Goal: Task Accomplishment & Management: Manage account settings

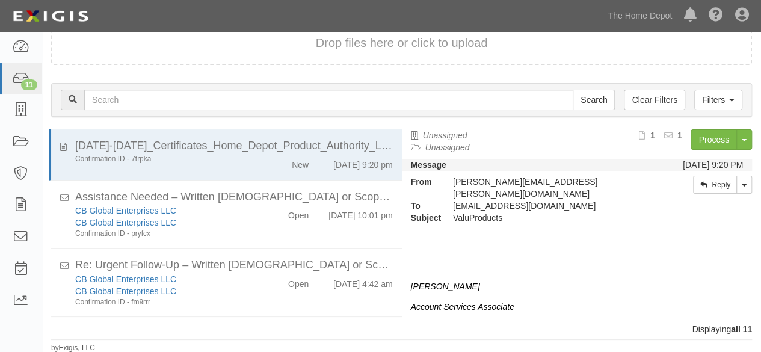
scroll to position [464, 0]
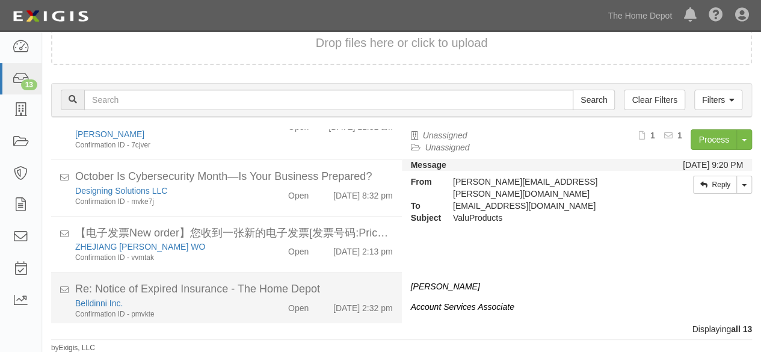
scroll to position [590, 0]
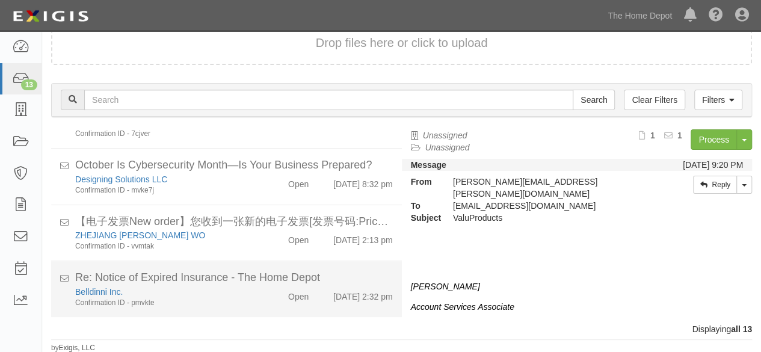
click at [250, 296] on div "Belldinni Inc. Confirmation ID - pmvkte" at bounding box center [164, 297] width 196 height 22
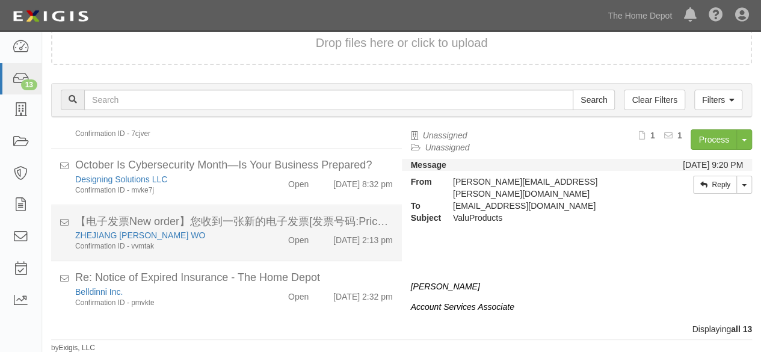
scroll to position [590, 0]
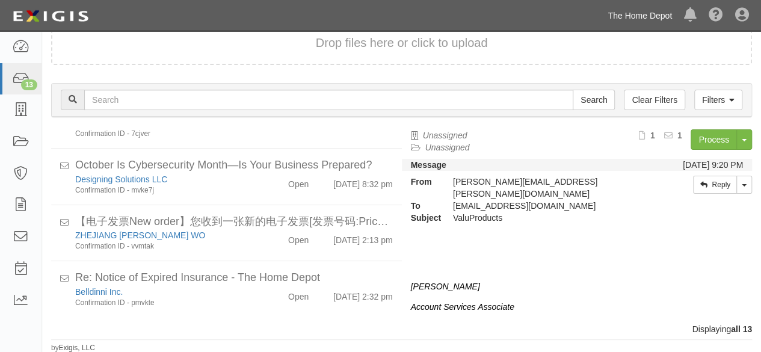
click at [642, 17] on link "The Home Depot" at bounding box center [640, 16] width 76 height 24
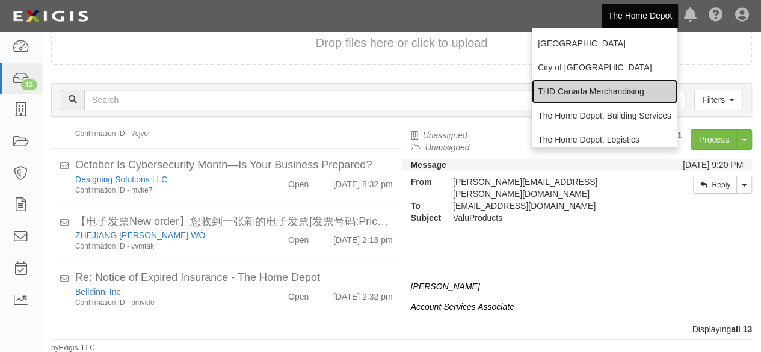
click at [584, 91] on link "THD Canada Merchandising" at bounding box center [605, 91] width 146 height 24
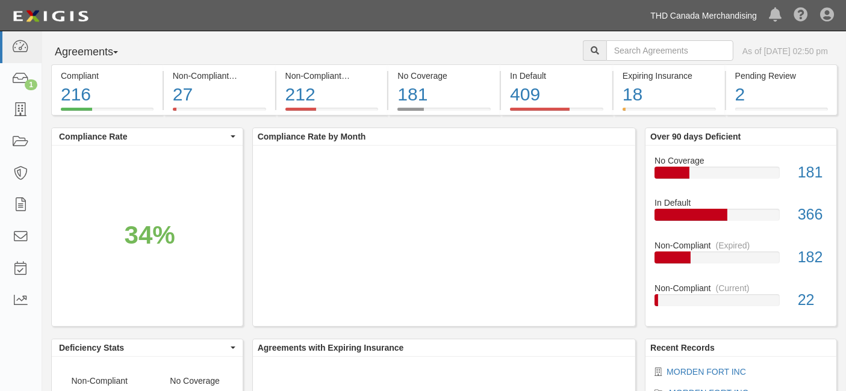
click at [687, 11] on link "THD Canada Merchandising" at bounding box center [703, 16] width 119 height 24
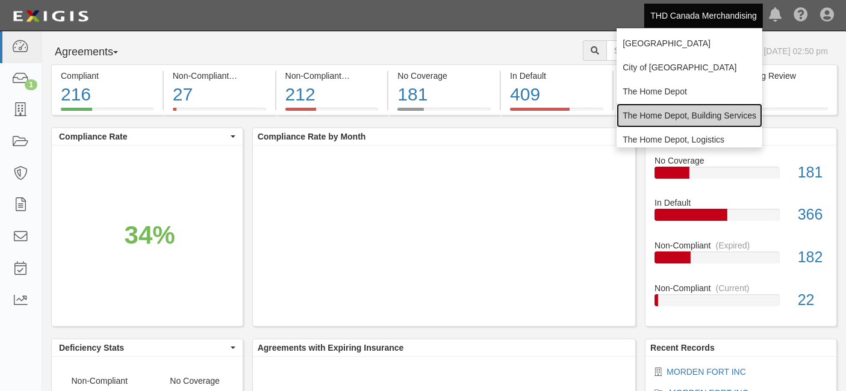
click at [666, 116] on link "The Home Depot, Building Services" at bounding box center [689, 116] width 146 height 24
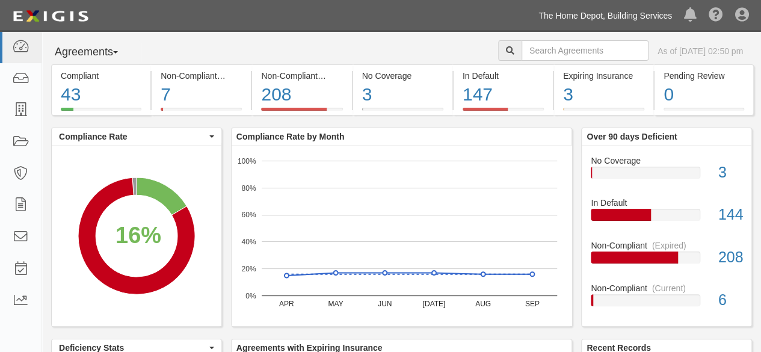
click at [600, 13] on link "The Home Depot, Building Services" at bounding box center [606, 16] width 146 height 24
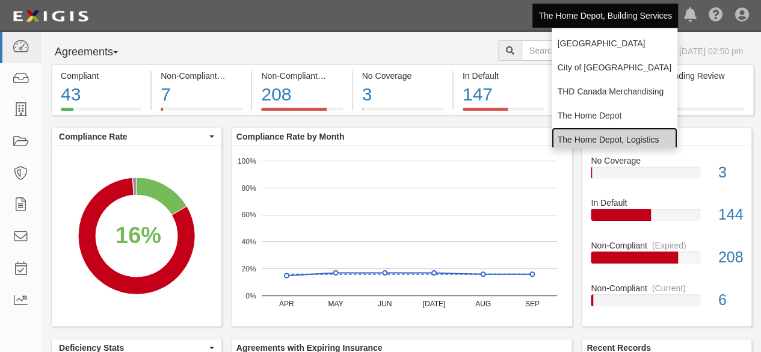
click at [572, 139] on link "The Home Depot, Logistics" at bounding box center [615, 140] width 126 height 24
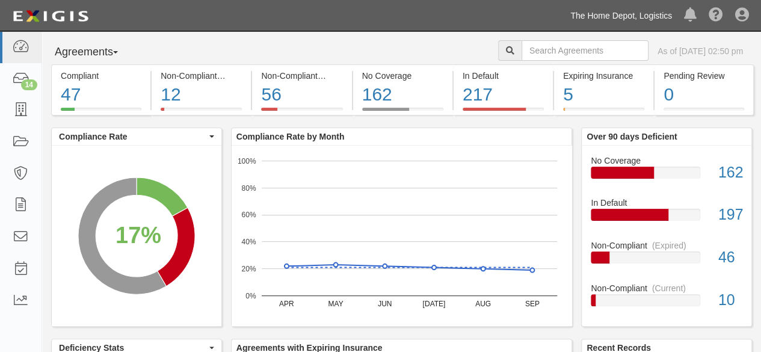
click at [615, 14] on link "The Home Depot, Logistics" at bounding box center [622, 16] width 114 height 24
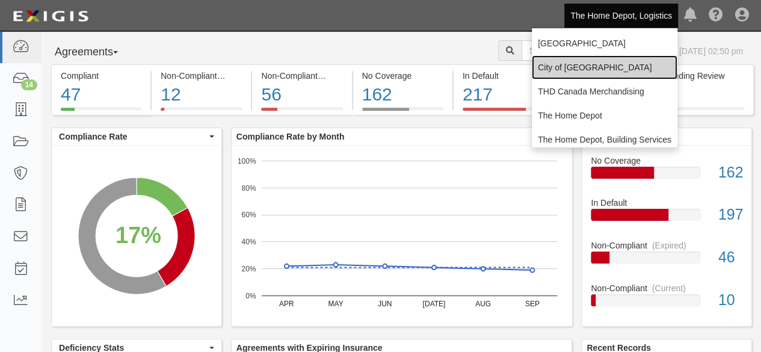
click at [589, 68] on link "City of [GEOGRAPHIC_DATA]" at bounding box center [605, 67] width 146 height 24
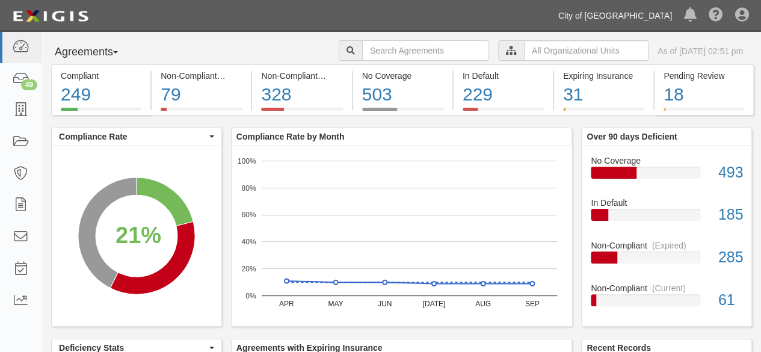
click at [637, 13] on link "City of [GEOGRAPHIC_DATA]" at bounding box center [616, 16] width 126 height 24
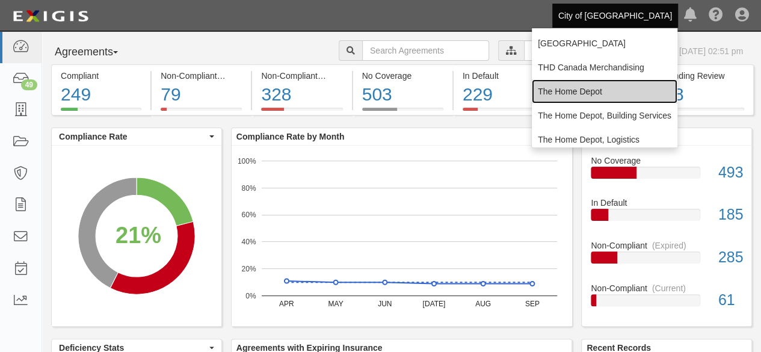
click at [563, 93] on link "The Home Depot" at bounding box center [605, 91] width 146 height 24
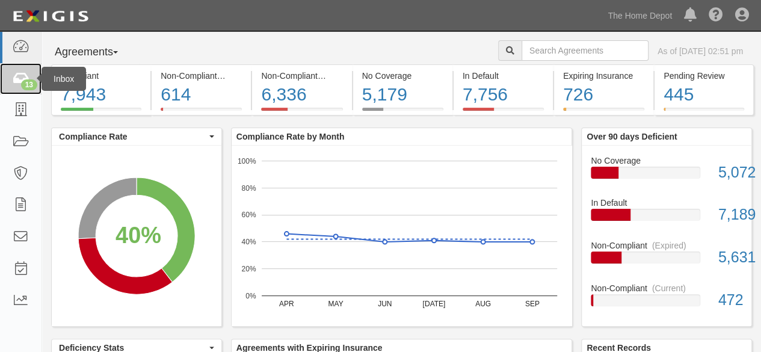
click at [22, 82] on div "13" at bounding box center [29, 84] width 16 height 11
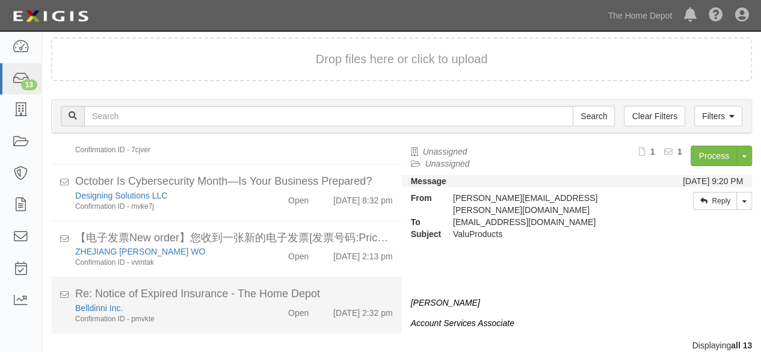
scroll to position [46, 0]
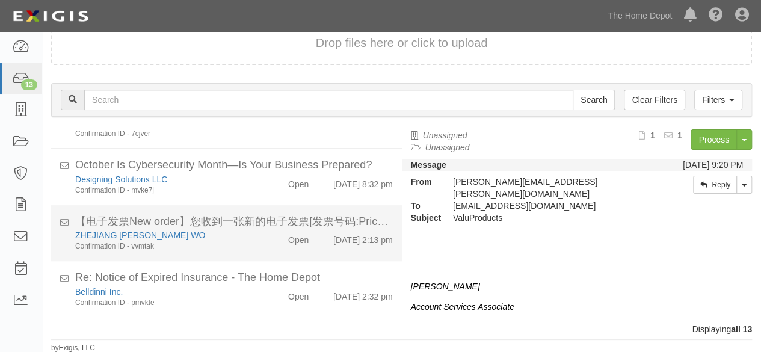
scroll to position [590, 0]
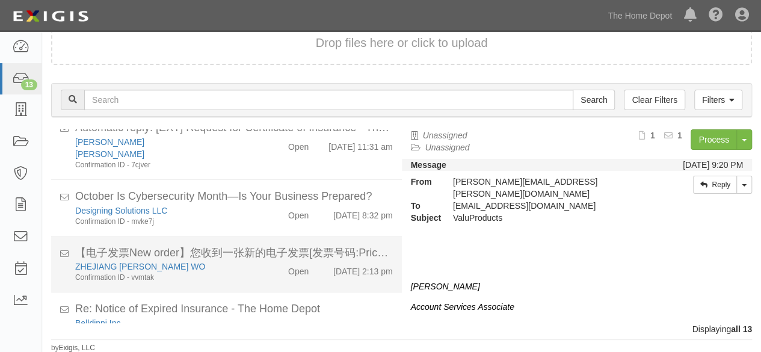
scroll to position [590, 0]
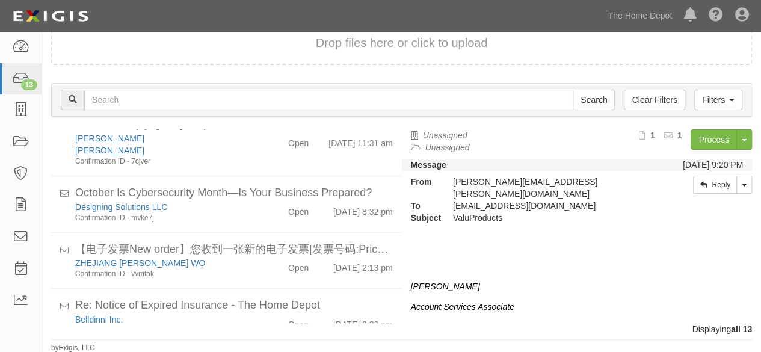
scroll to position [590, 0]
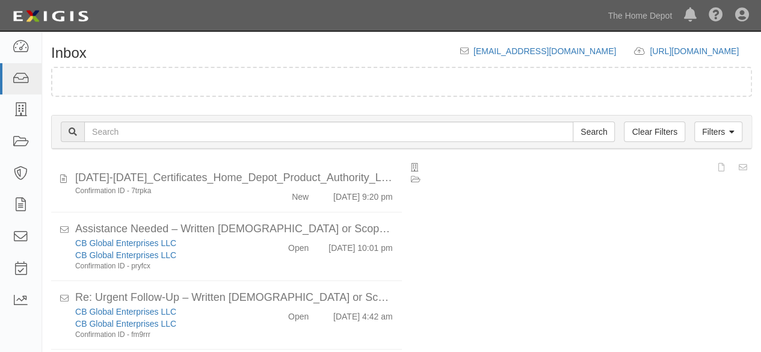
scroll to position [46, 0]
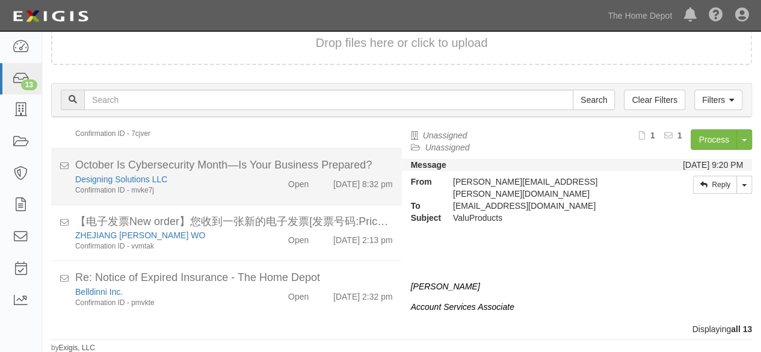
scroll to position [590, 0]
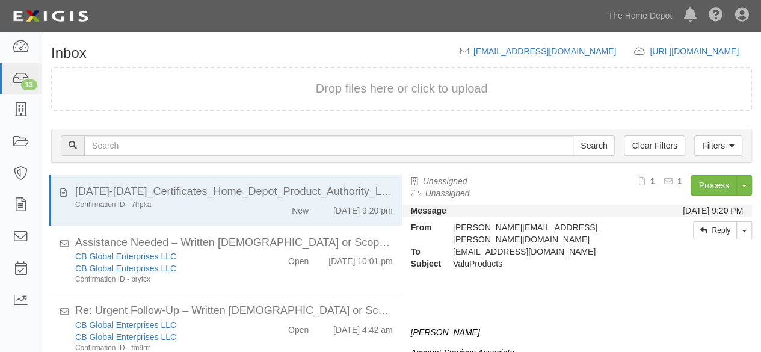
scroll to position [46, 0]
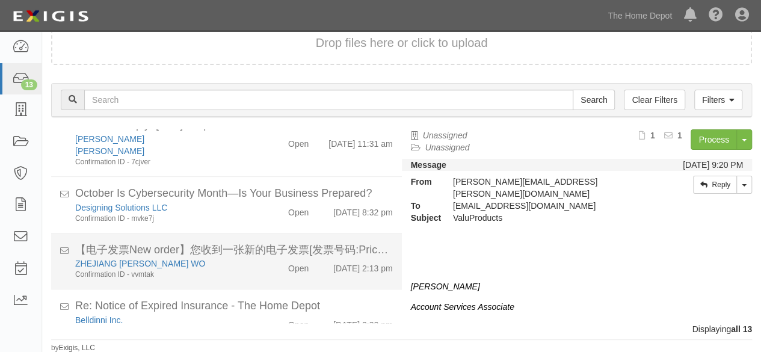
scroll to position [590, 0]
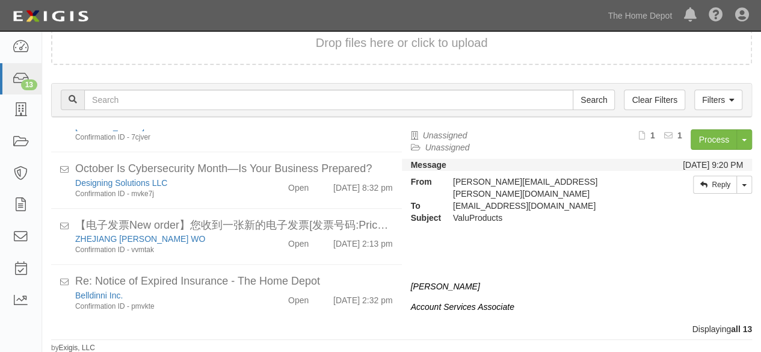
scroll to position [590, 0]
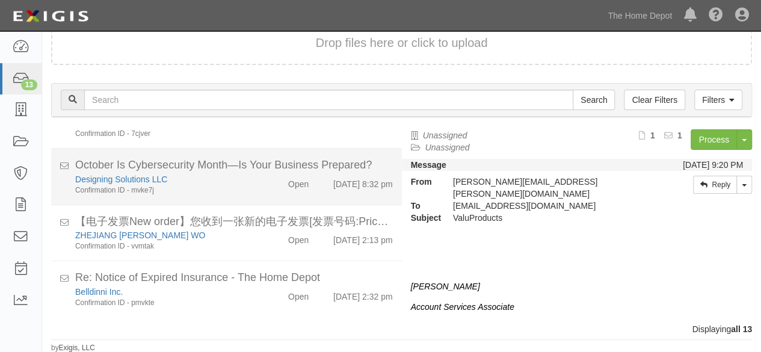
scroll to position [590, 0]
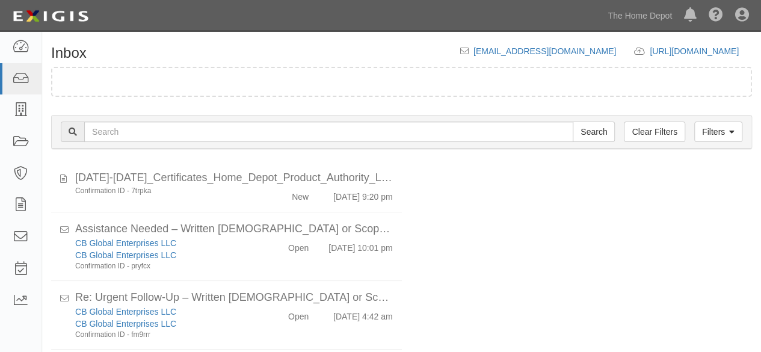
scroll to position [46, 0]
